Goal: Task Accomplishment & Management: Use online tool/utility

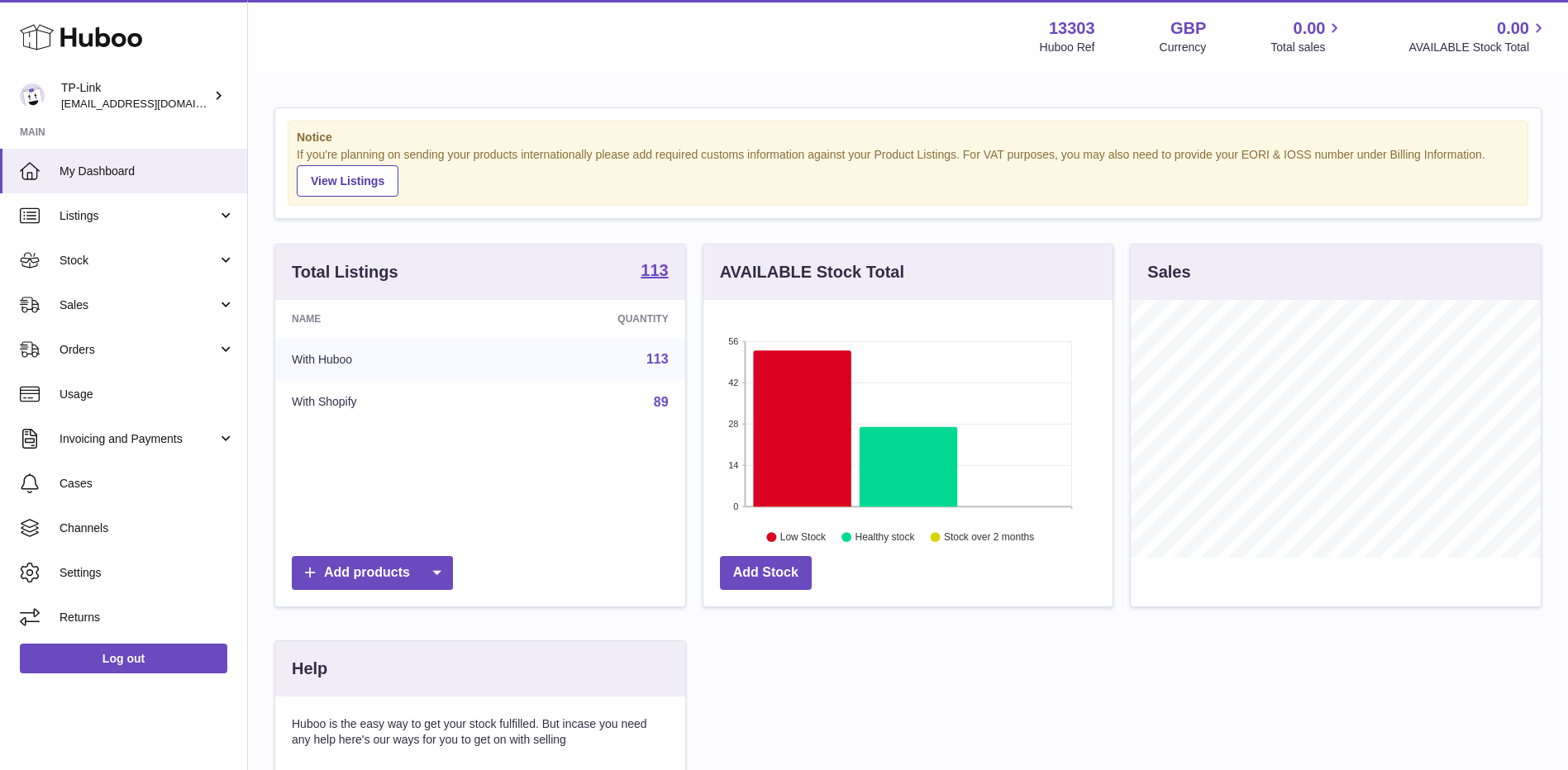
scroll to position [258, 409]
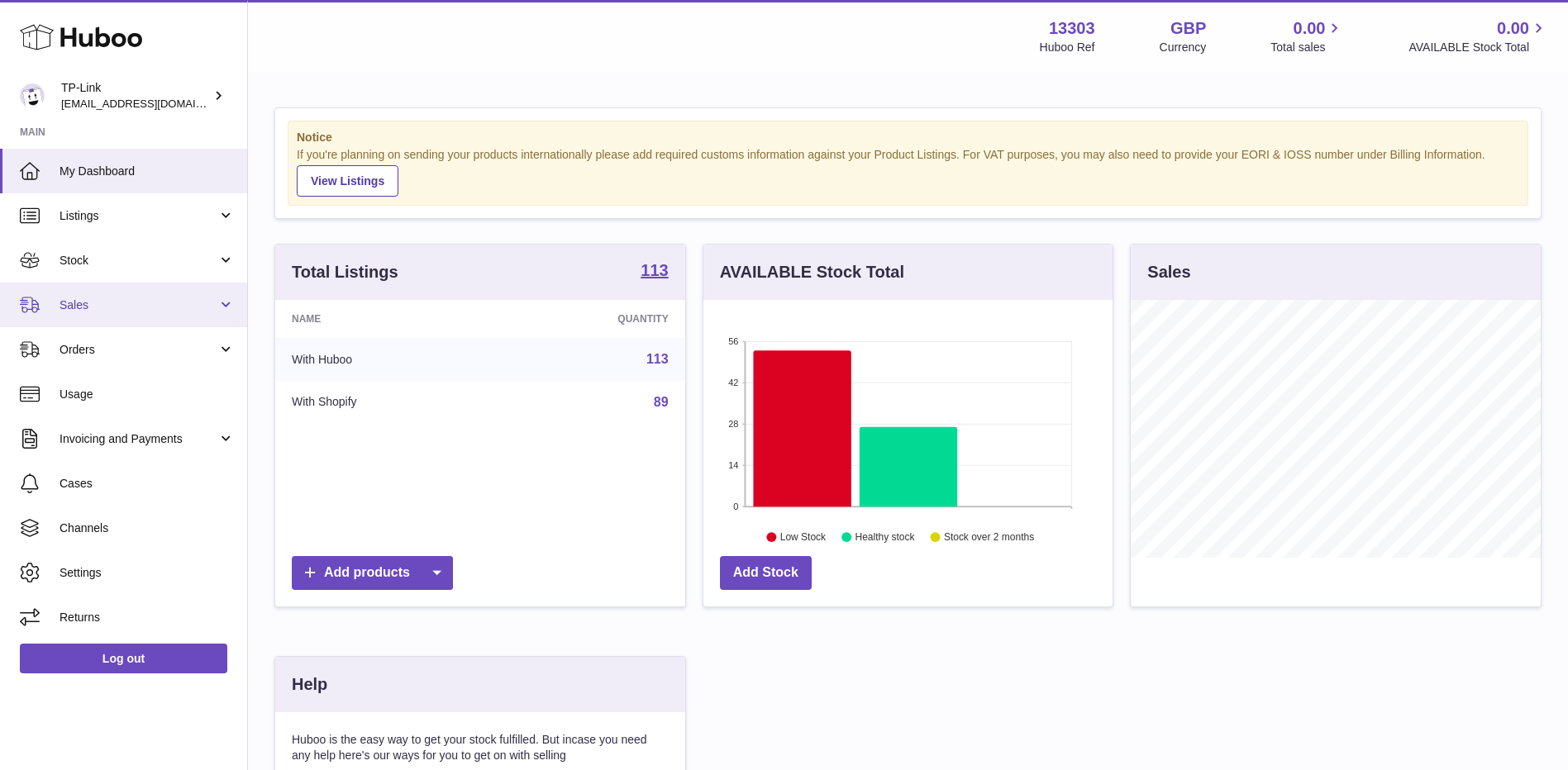
click at [133, 300] on span "Sales" at bounding box center [138, 305] width 158 height 16
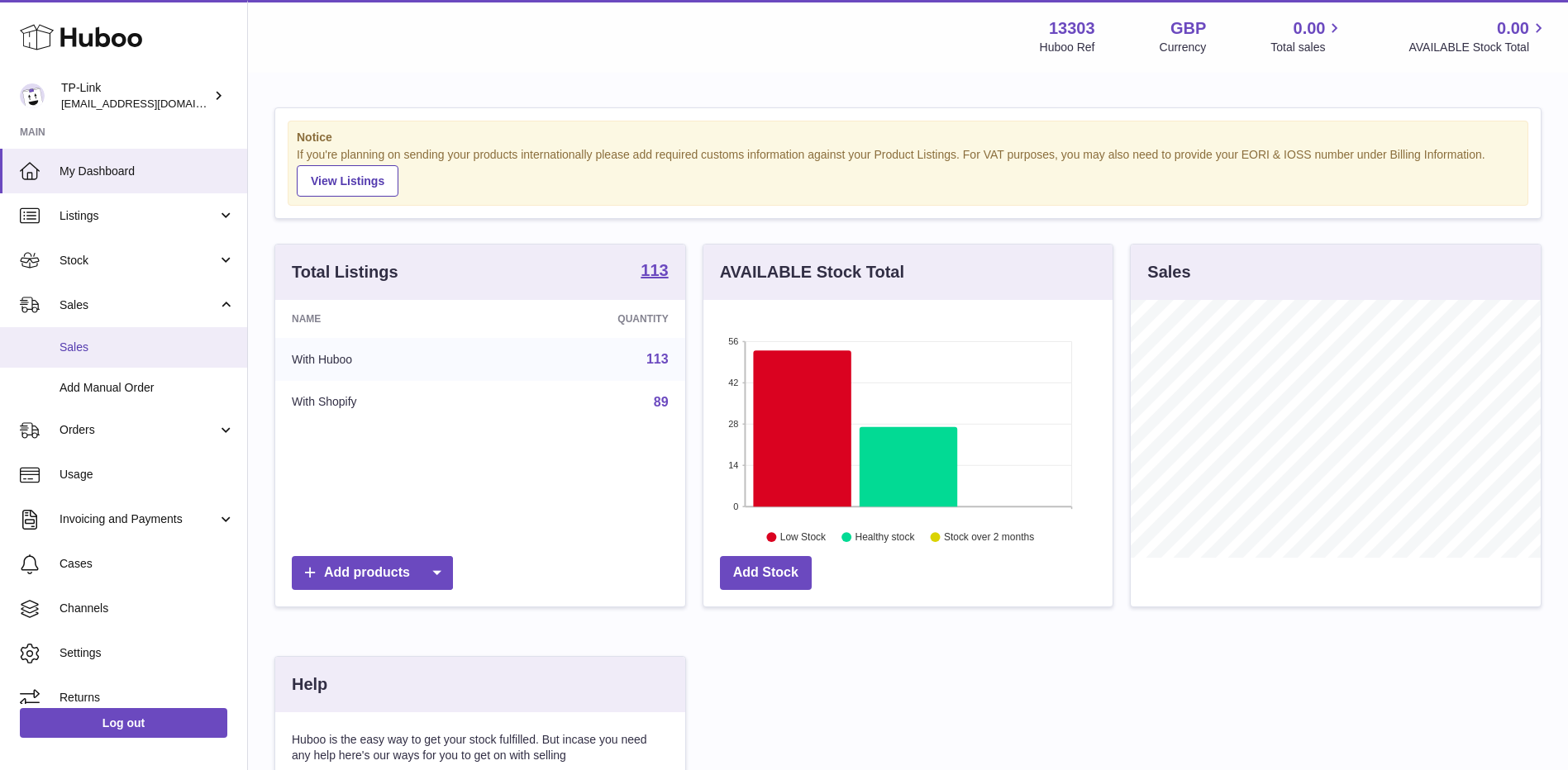
click at [109, 337] on link "Sales" at bounding box center [123, 347] width 247 height 41
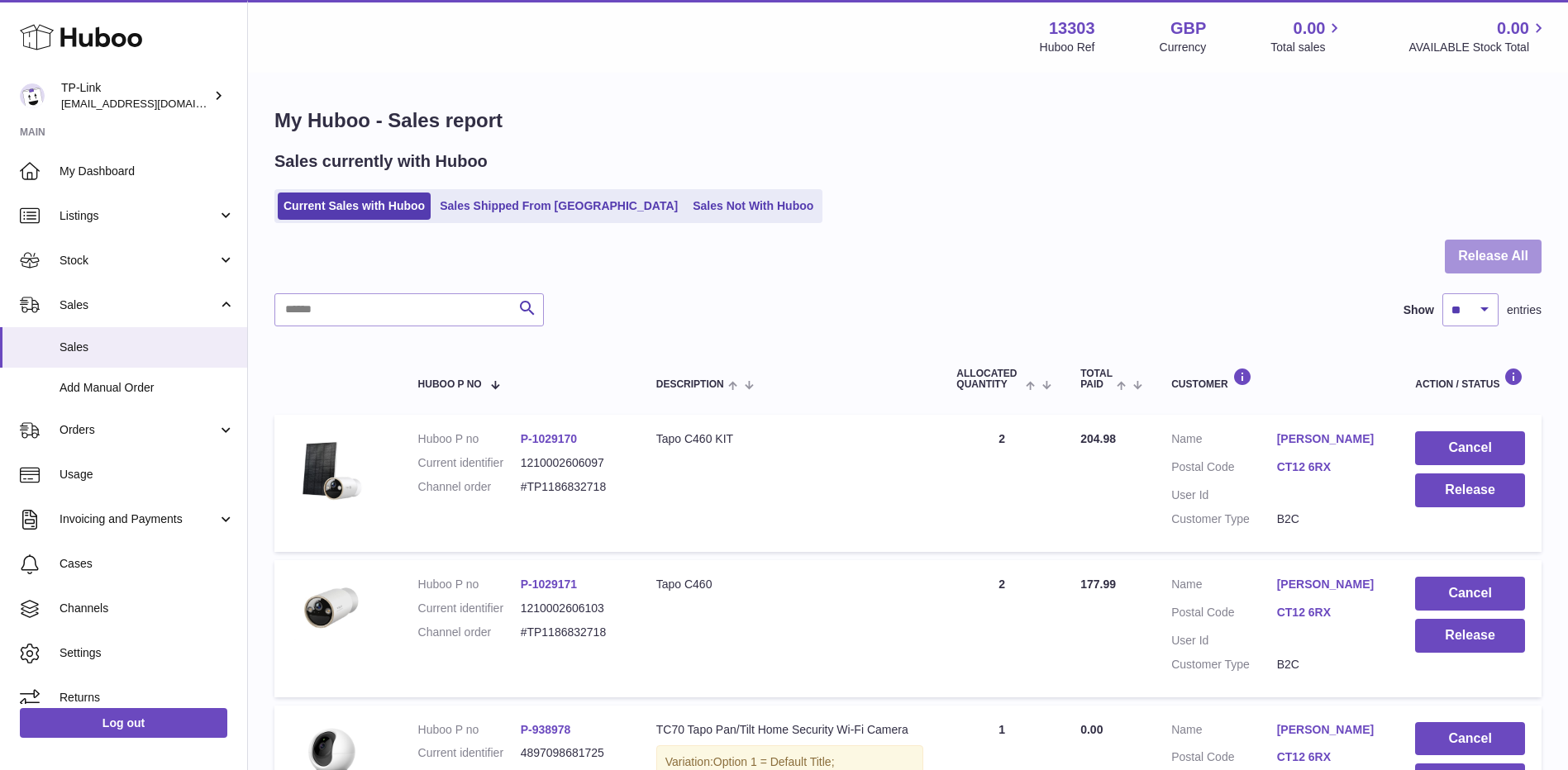
click at [1490, 248] on button "Release All" at bounding box center [1493, 256] width 97 height 34
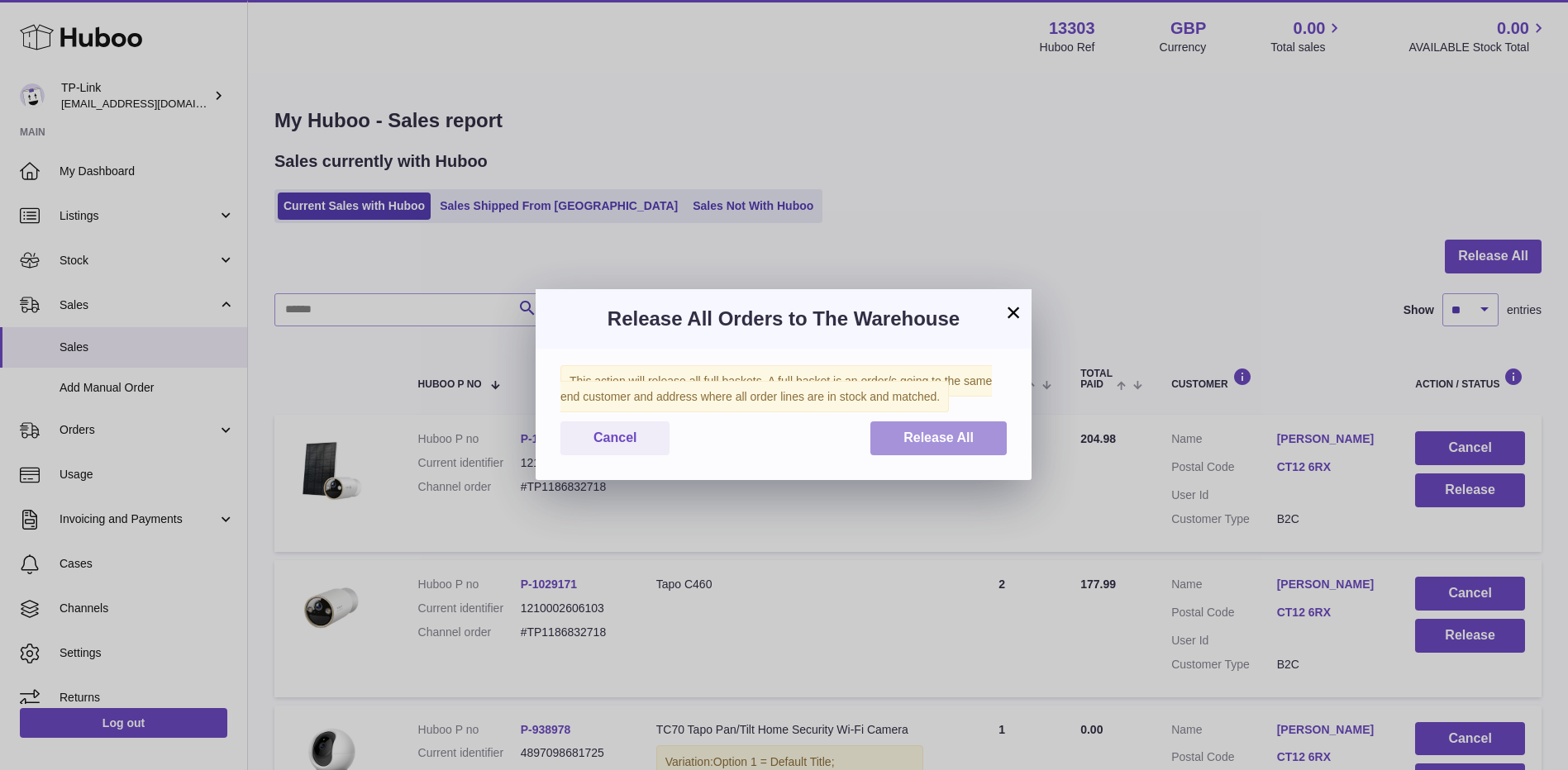
click at [911, 443] on span "Release All" at bounding box center [938, 437] width 70 height 14
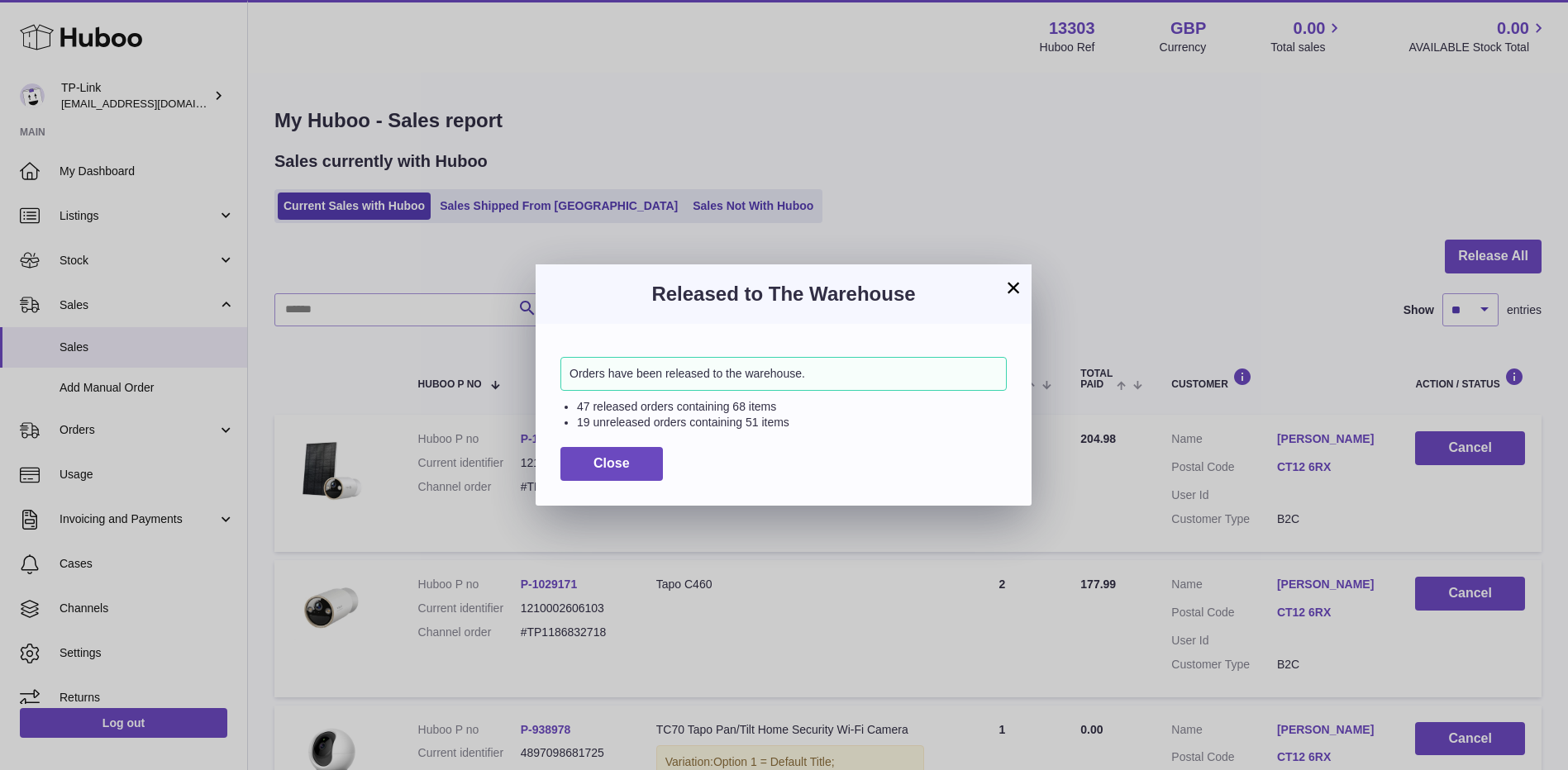
click at [1013, 287] on button "×" at bounding box center [1013, 287] width 19 height 19
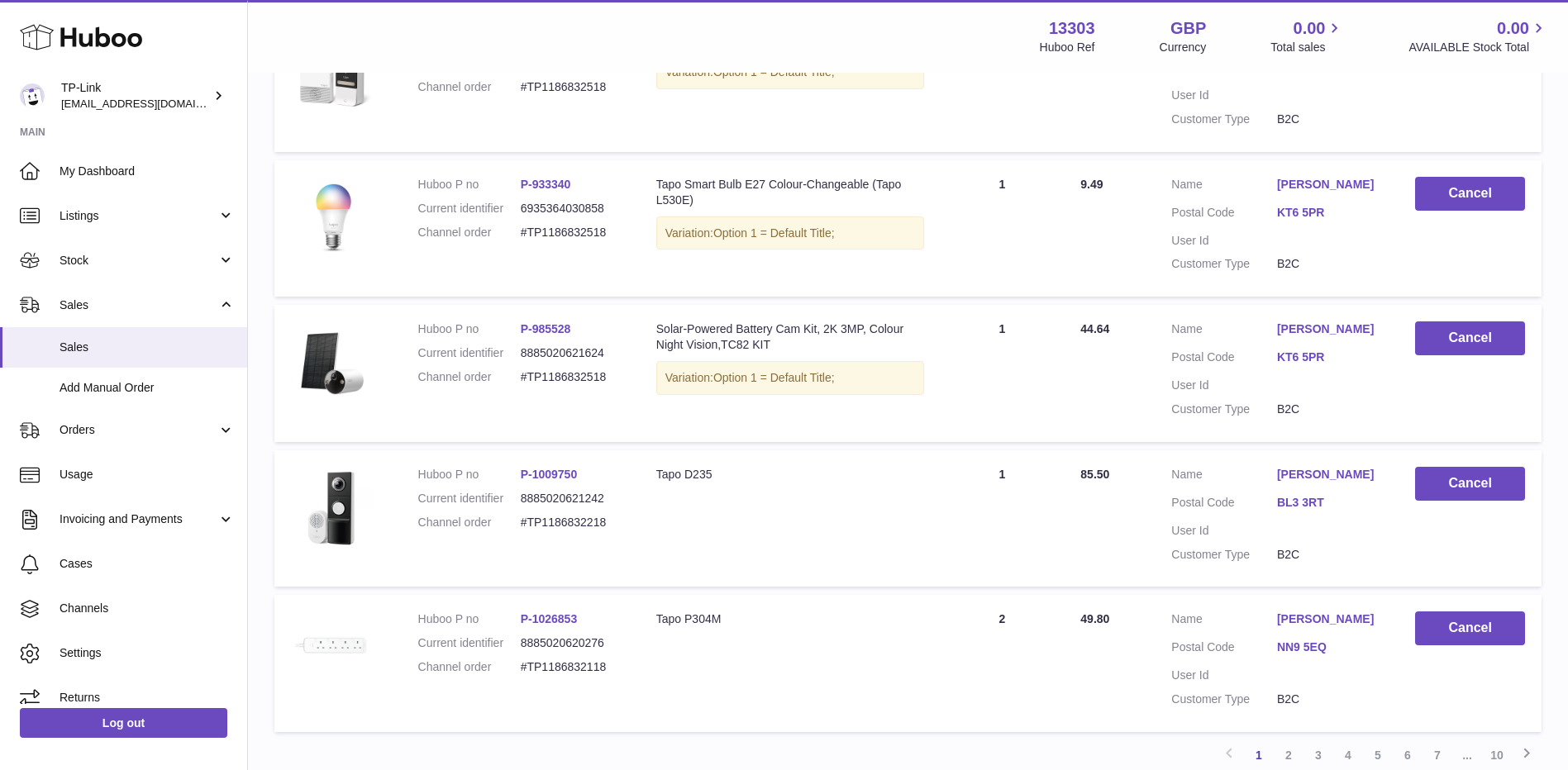
scroll to position [1268, 0]
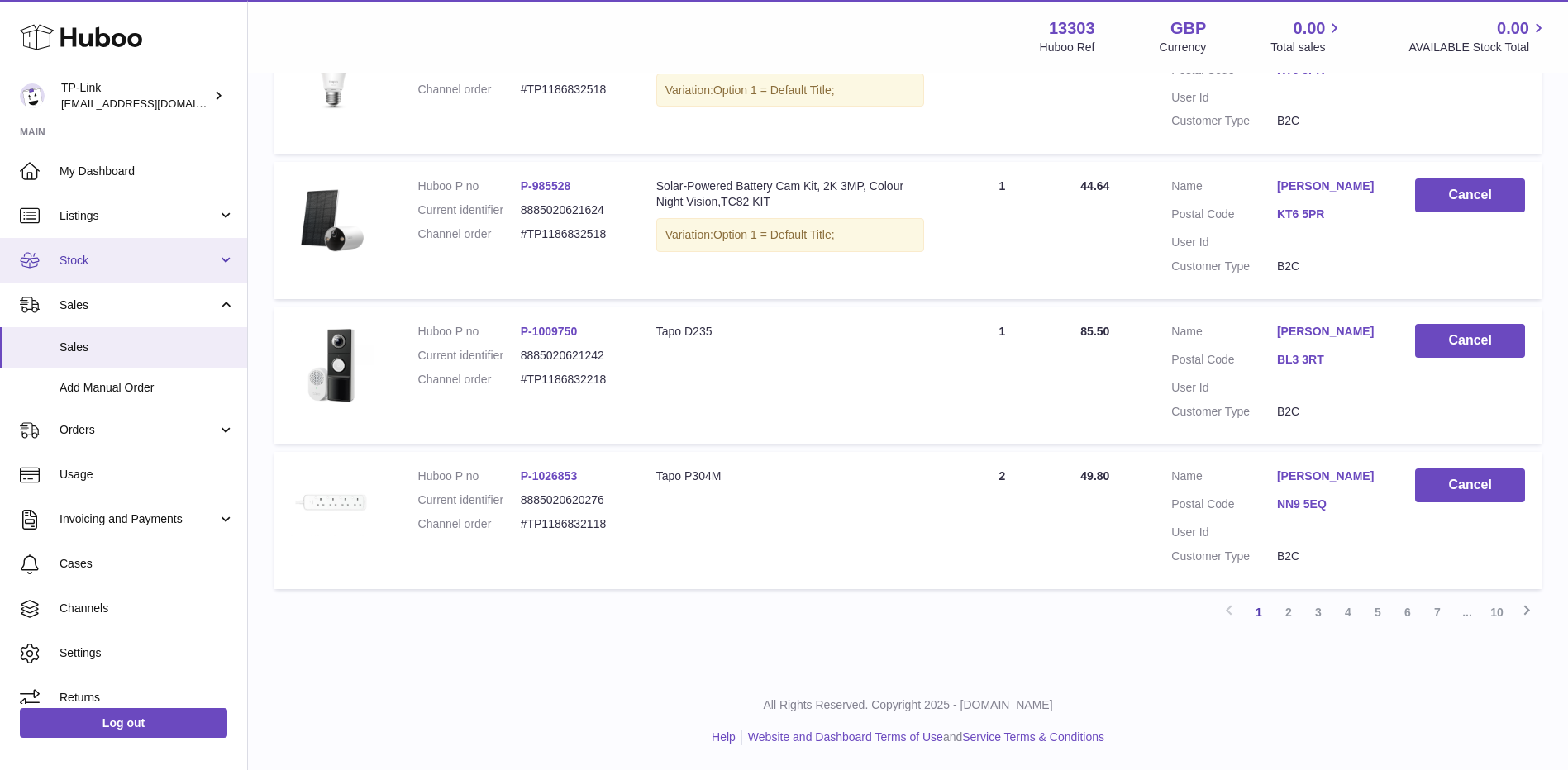
drag, startPoint x: 121, startPoint y: 261, endPoint x: 128, endPoint y: 275, distance: 15.7
click at [121, 261] on span "Stock" at bounding box center [138, 261] width 158 height 16
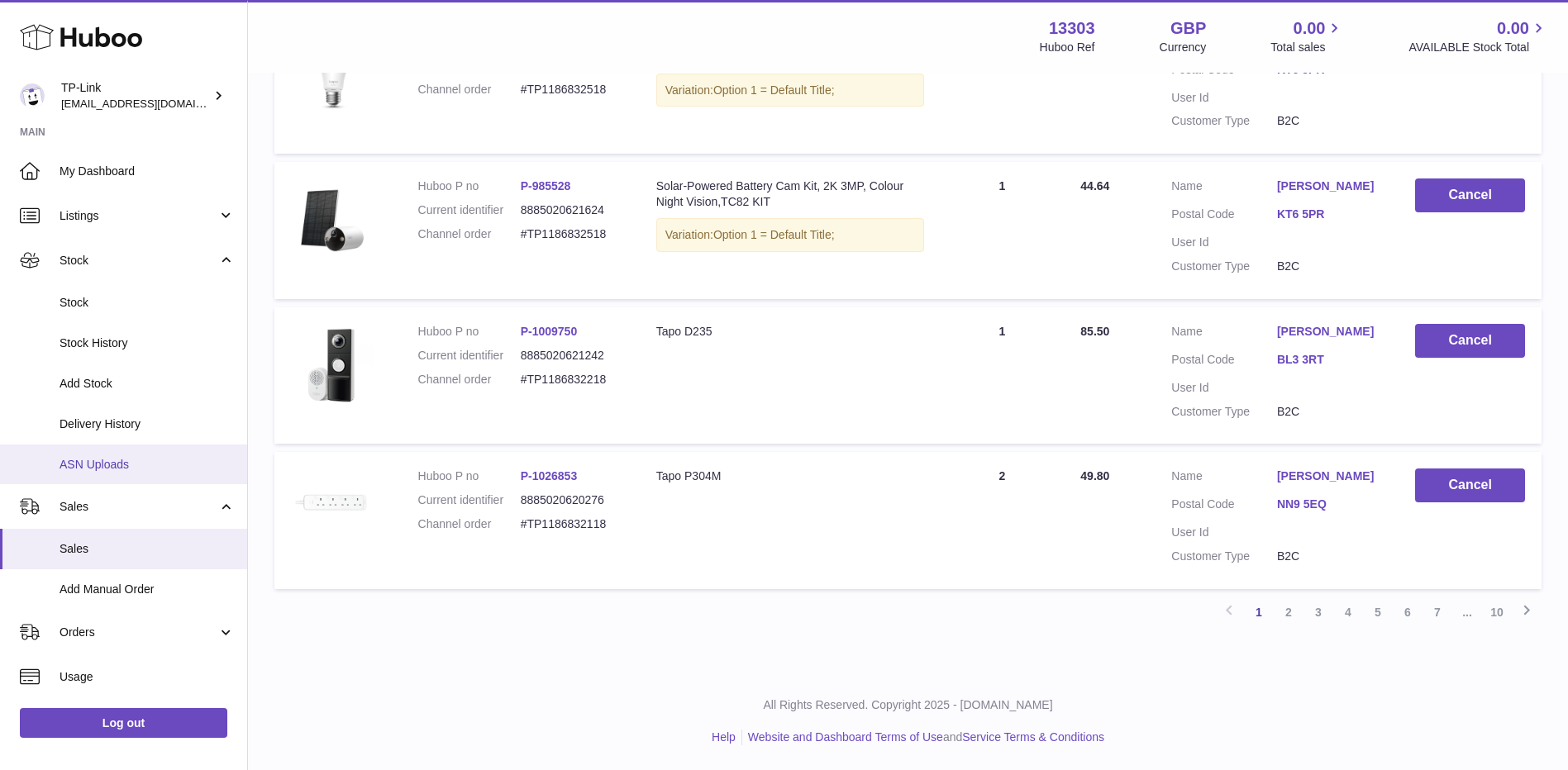
click at [146, 465] on span "ASN Uploads" at bounding box center [147, 465] width 176 height 16
